Goal: Information Seeking & Learning: Learn about a topic

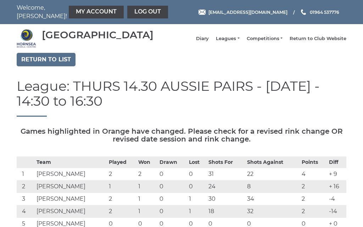
click at [238, 42] on link "Leagues" at bounding box center [227, 38] width 23 height 6
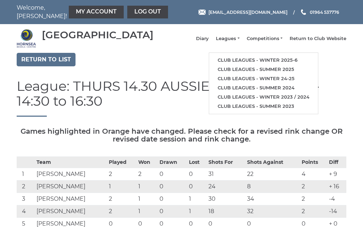
click at [262, 62] on link "Club leagues - Winter 2025-6" at bounding box center [263, 60] width 109 height 9
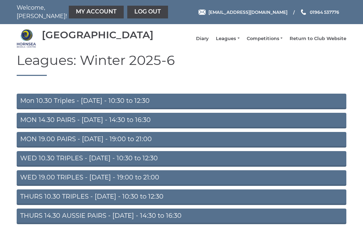
click at [107, 105] on link "Mon 10.30 Triples - Monday - 10:30 to 12:30" at bounding box center [182, 102] width 330 height 16
click at [118, 127] on link "MON 14.30 PAIRS - [DATE] - 14:30 to 16:30" at bounding box center [182, 121] width 330 height 16
click at [74, 145] on link "MON 19.00 PAIRS - [DATE] - 19:00 to 21:00" at bounding box center [182, 140] width 330 height 16
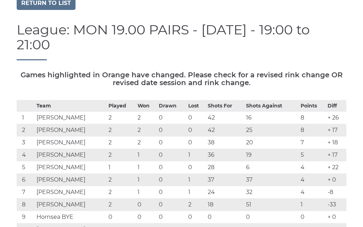
scroll to position [56, 0]
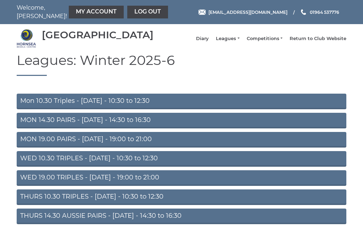
click at [108, 154] on link "WED 10.30 TRIPLES - [DATE] - 10:30 to 12:30" at bounding box center [182, 159] width 330 height 16
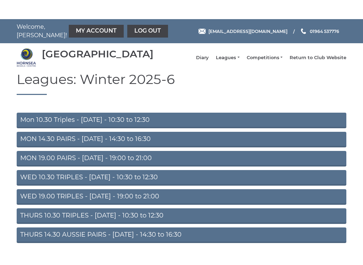
scroll to position [12, 0]
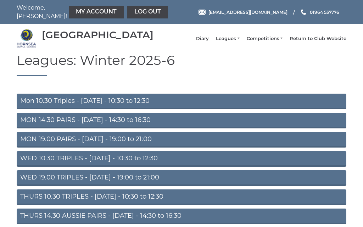
click at [117, 182] on link "WED 19.00 TRIPLES - [DATE] - 19:00 to 21:00" at bounding box center [182, 178] width 330 height 16
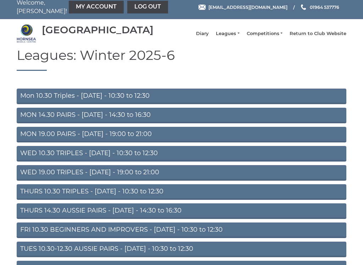
scroll to position [6, 0]
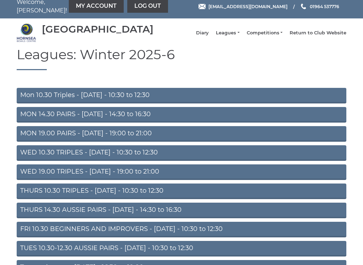
click at [115, 198] on link "THURS 10.30 TRIPLES - [DATE] - 10:30 to 12:30" at bounding box center [182, 192] width 330 height 16
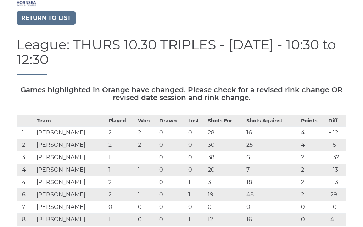
scroll to position [35, 0]
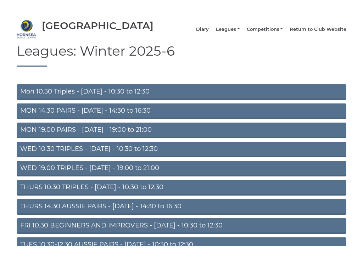
scroll to position [39, 0]
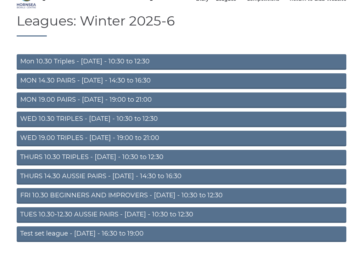
click at [117, 200] on link "FRI 10.30 BEGINNERS AND IMPROVERS - [DATE] - 10:30 to 12:30" at bounding box center [182, 196] width 330 height 16
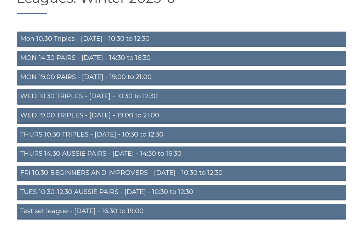
scroll to position [62, 0]
click at [137, 196] on link "TUES 10.30-12.30 AUSSIE PAIRS - [DATE] - 10:30 to 12:30" at bounding box center [182, 193] width 330 height 16
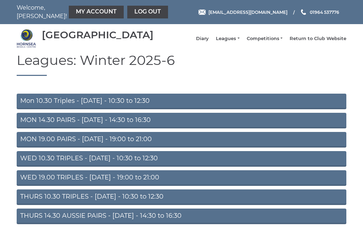
scroll to position [62, 0]
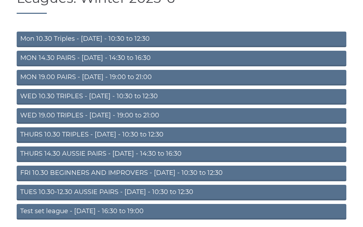
click at [115, 214] on link "Test set league - Monday - 16:30 to 19:00" at bounding box center [182, 212] width 330 height 16
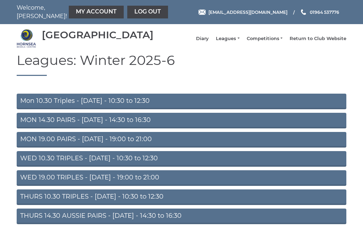
click at [82, 12] on link "My Account" at bounding box center [96, 12] width 55 height 13
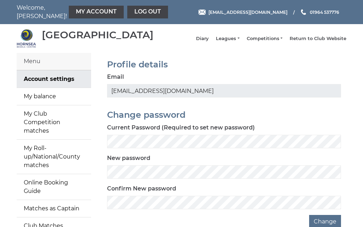
click at [54, 100] on link "My balance" at bounding box center [54, 96] width 74 height 17
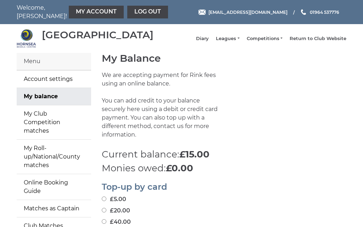
click at [130, 12] on link "Log out" at bounding box center [147, 12] width 41 height 13
